Goal: Information Seeking & Learning: Find specific fact

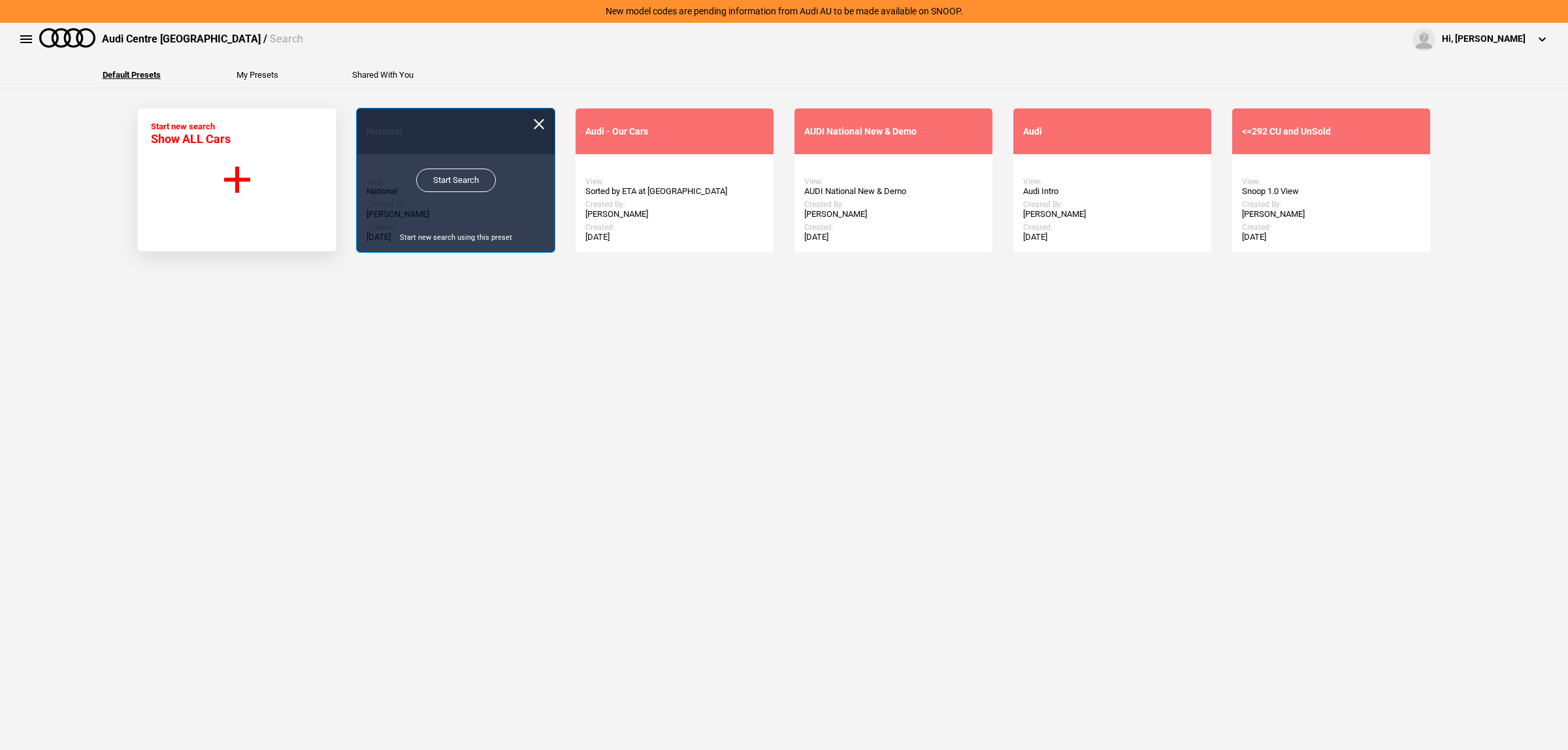
click at [441, 175] on link "Start Search" at bounding box center [456, 180] width 80 height 24
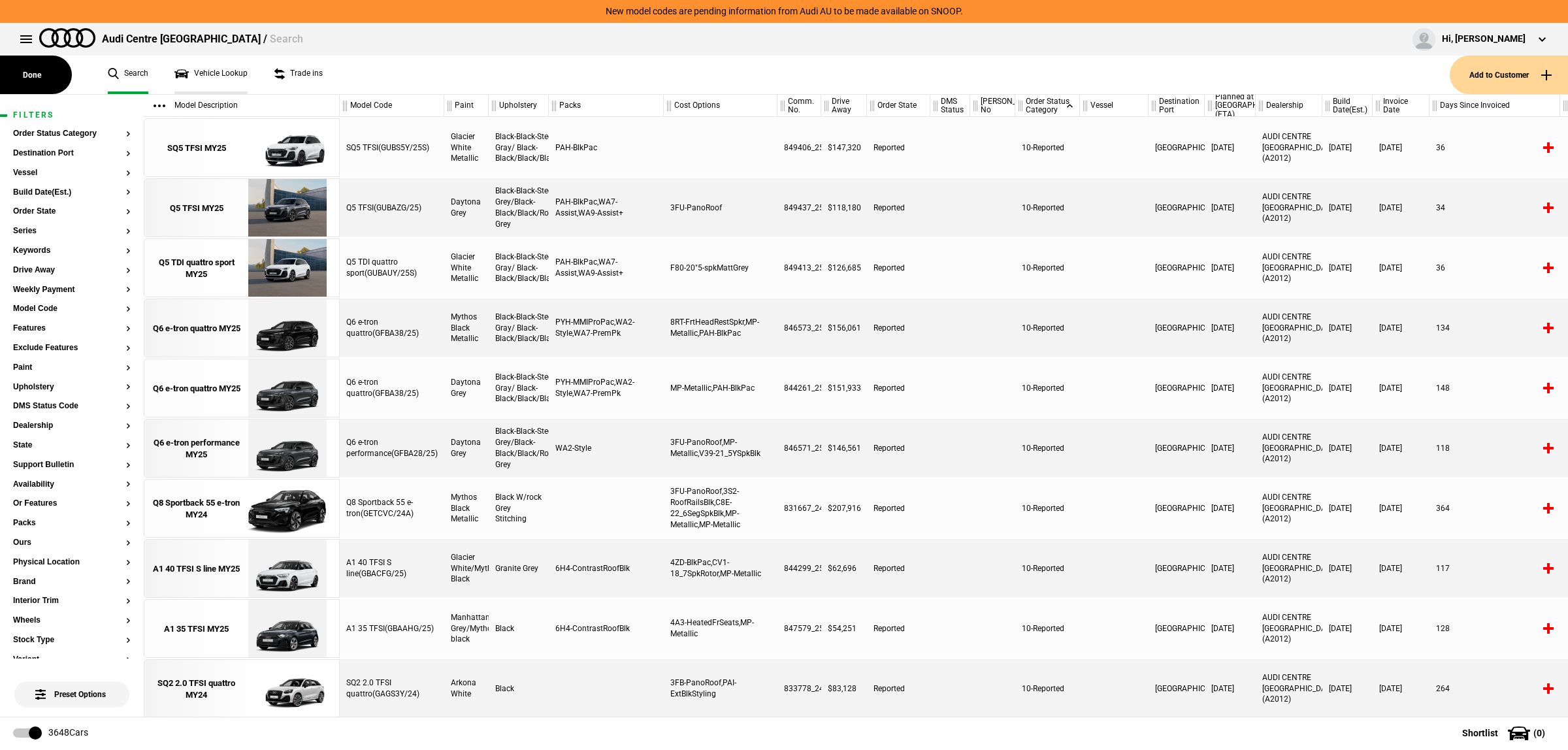
click at [219, 86] on link "Vehicle Lookup" at bounding box center [211, 74] width 73 height 38
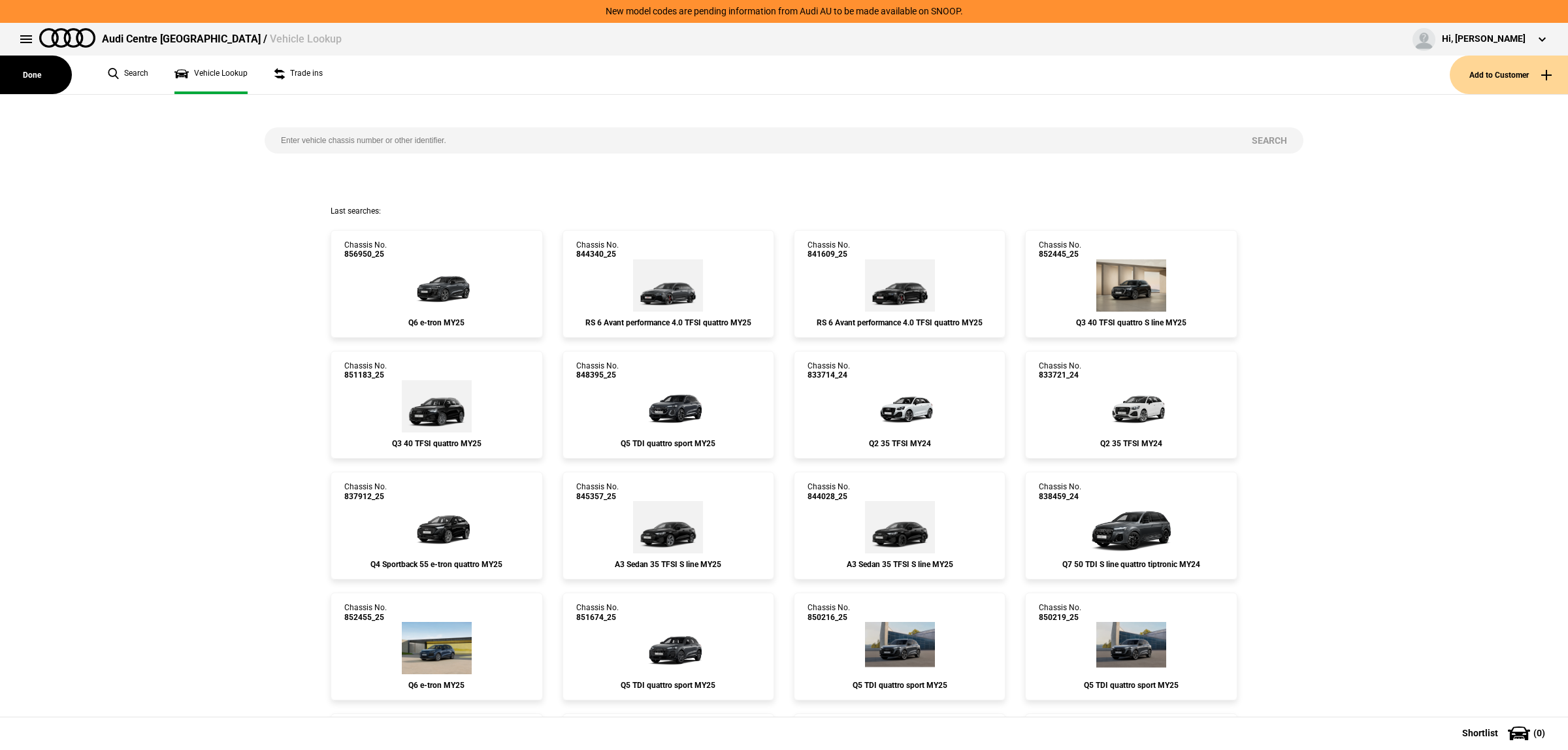
click at [471, 141] on input "search" at bounding box center [750, 140] width 971 height 26
paste input "[US_VEHICLE_IDENTIFICATION_NUMBER]"
type input "[US_VEHICLE_IDENTIFICATION_NUMBER]"
click at [1261, 136] on button "Search" at bounding box center [1269, 140] width 68 height 26
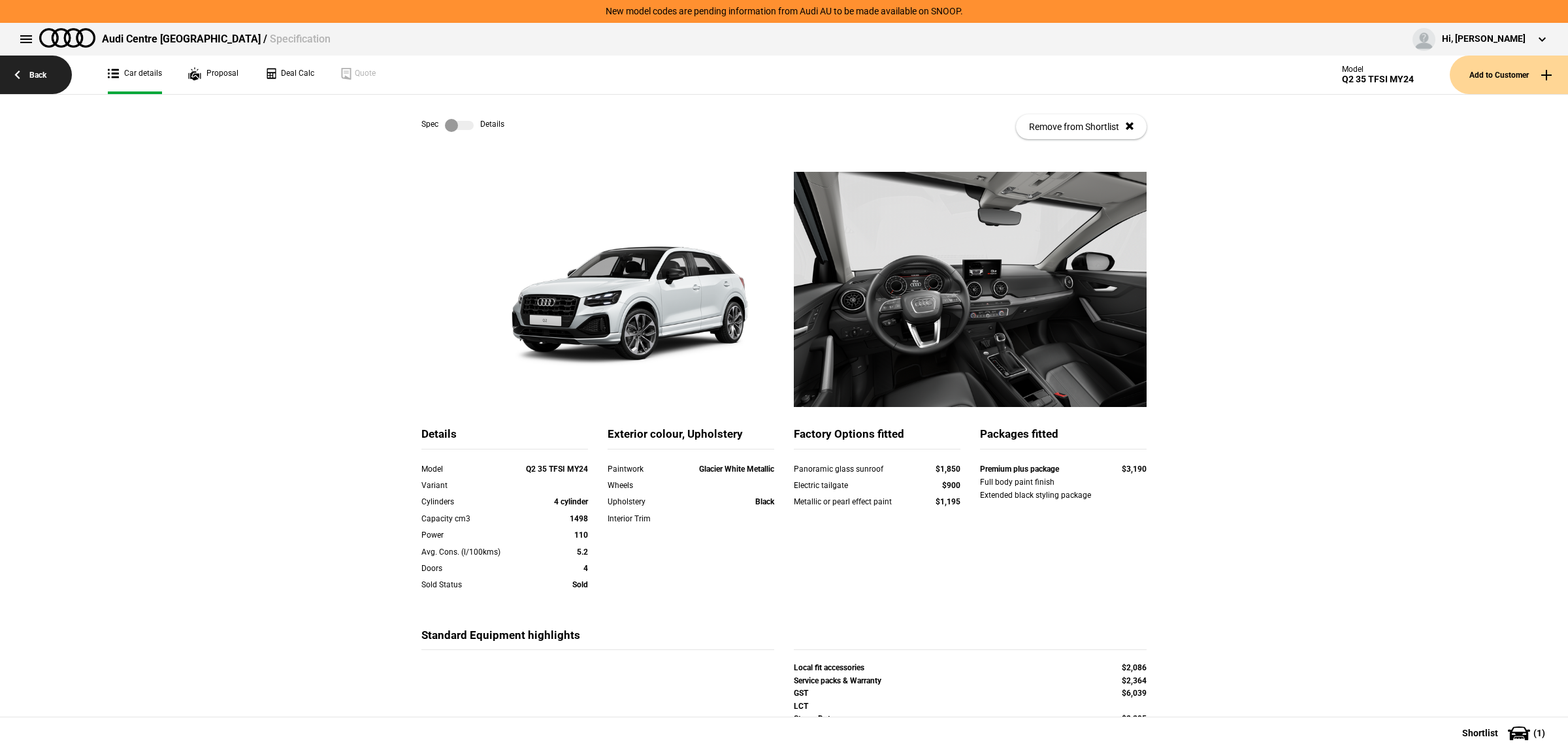
click at [46, 70] on link "Back" at bounding box center [36, 74] width 72 height 38
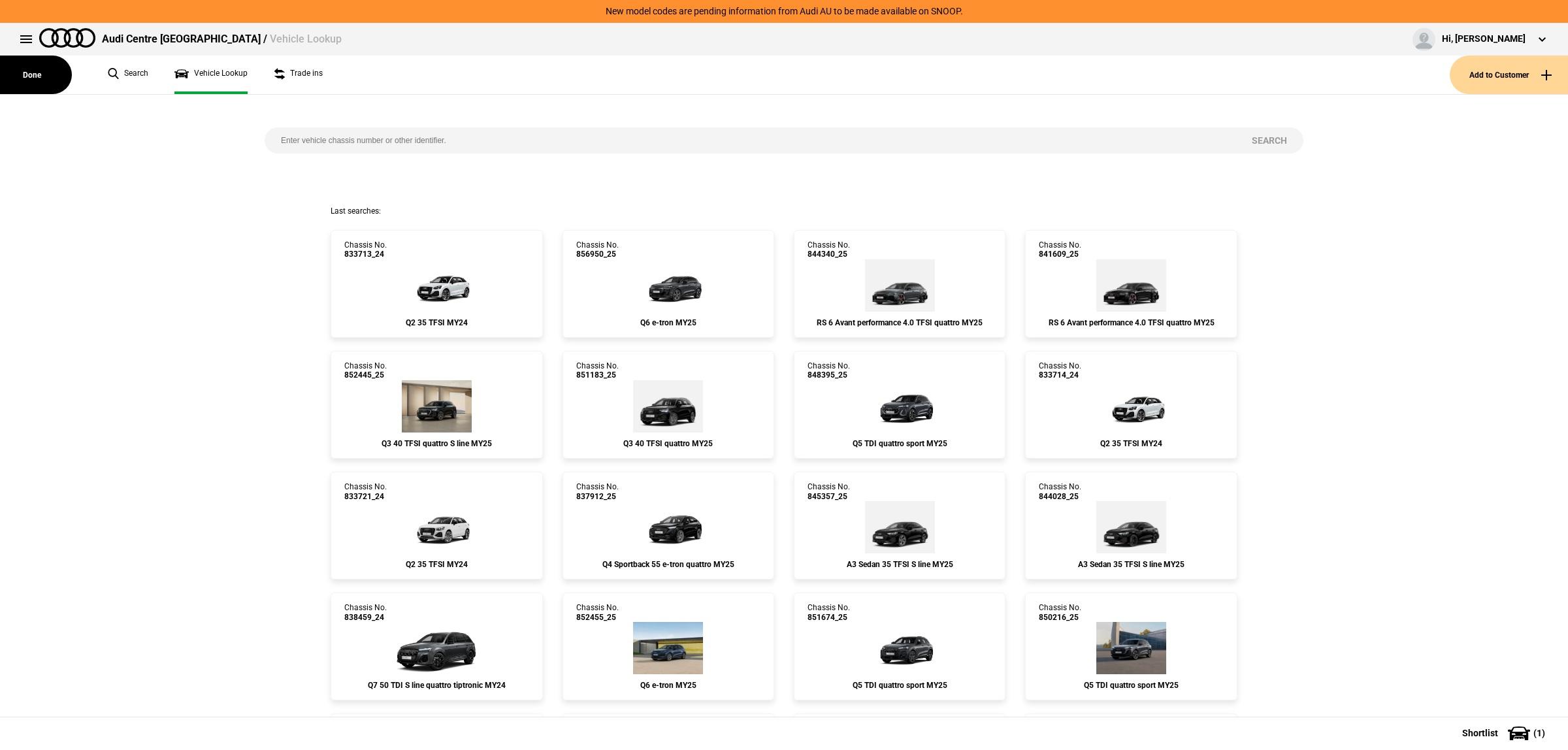
click at [422, 127] on input "search" at bounding box center [750, 140] width 971 height 26
paste input "833778"
type input "833778"
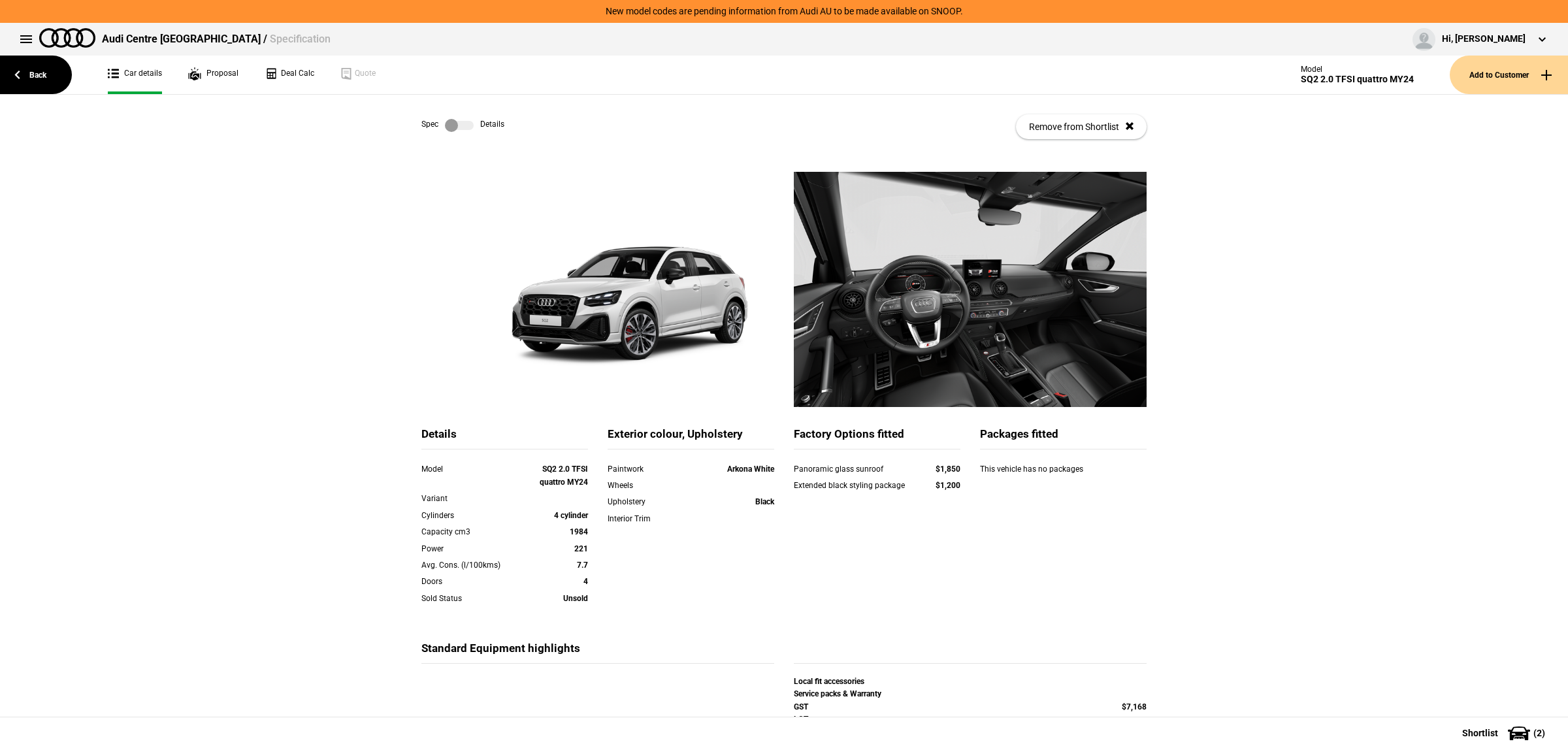
click at [468, 131] on link at bounding box center [459, 125] width 42 height 13
